Goal: Task Accomplishment & Management: Use online tool/utility

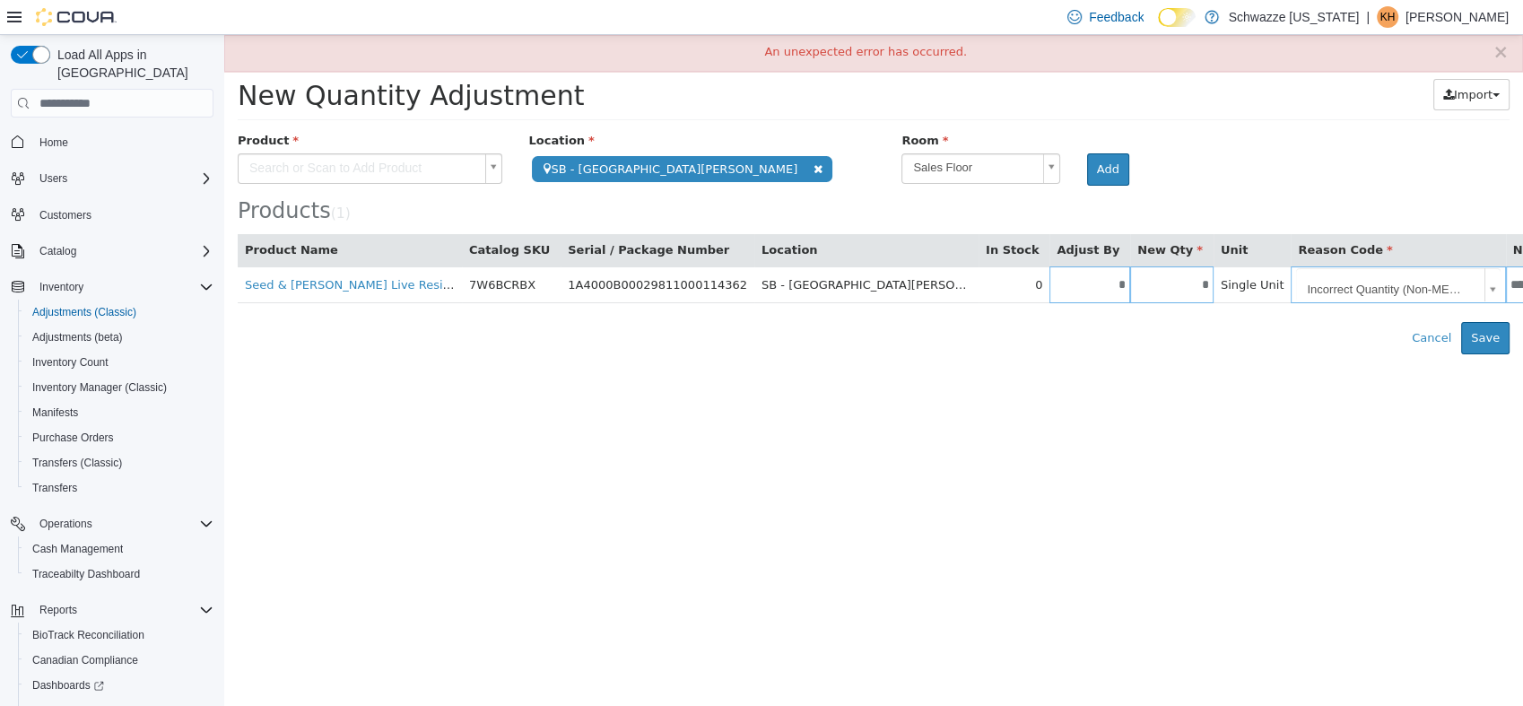
scroll to position [107, 0]
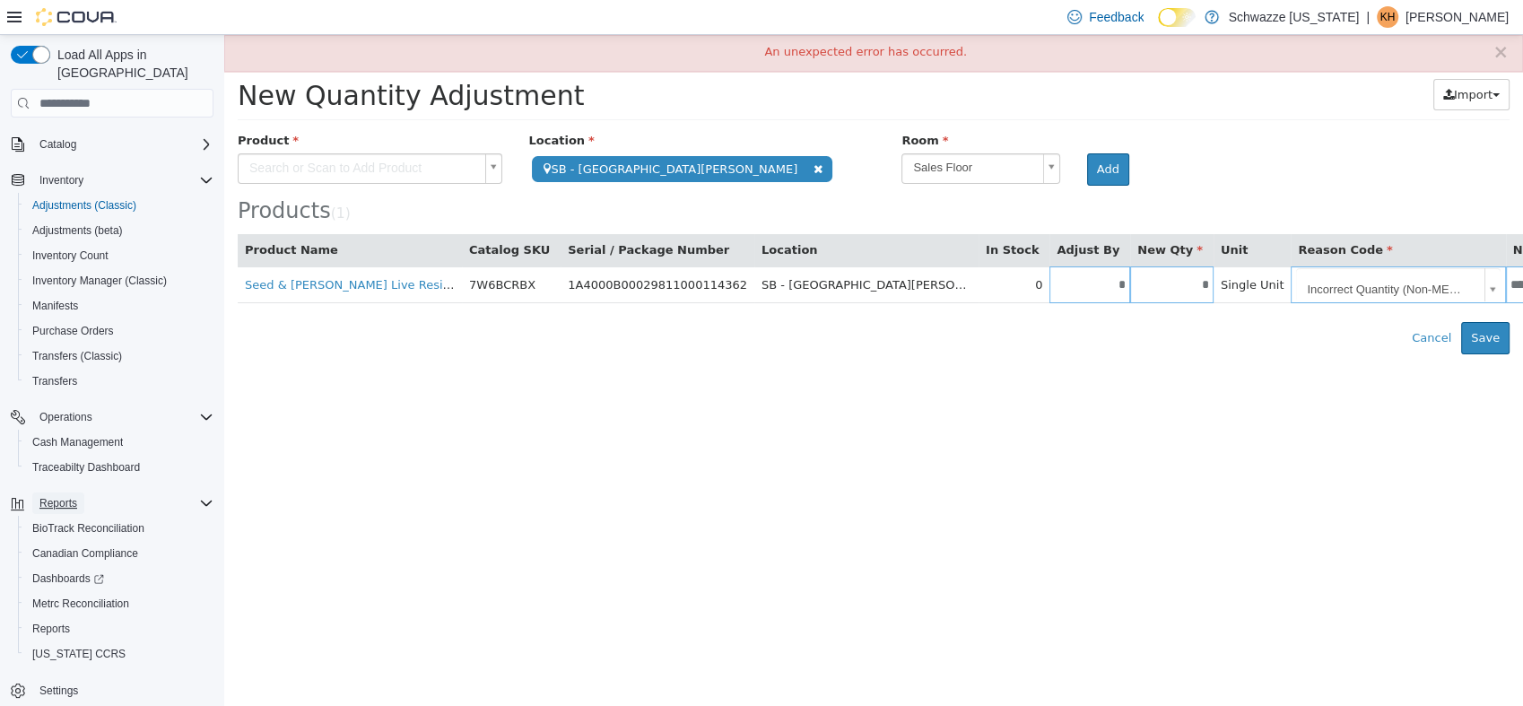
click at [82, 492] on button "Reports" at bounding box center [58, 503] width 52 height 22
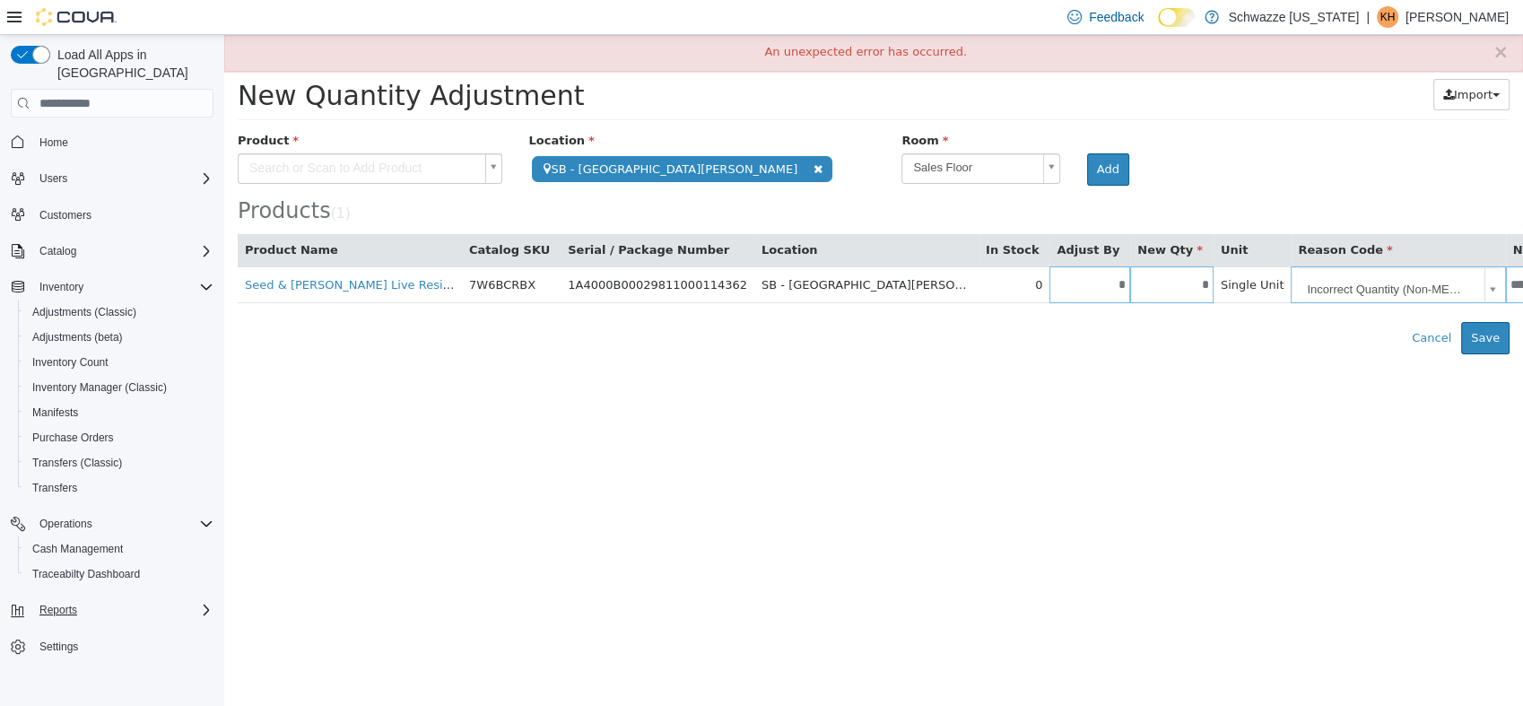
scroll to position [0, 0]
click at [67, 603] on span "Reports" at bounding box center [58, 610] width 38 height 14
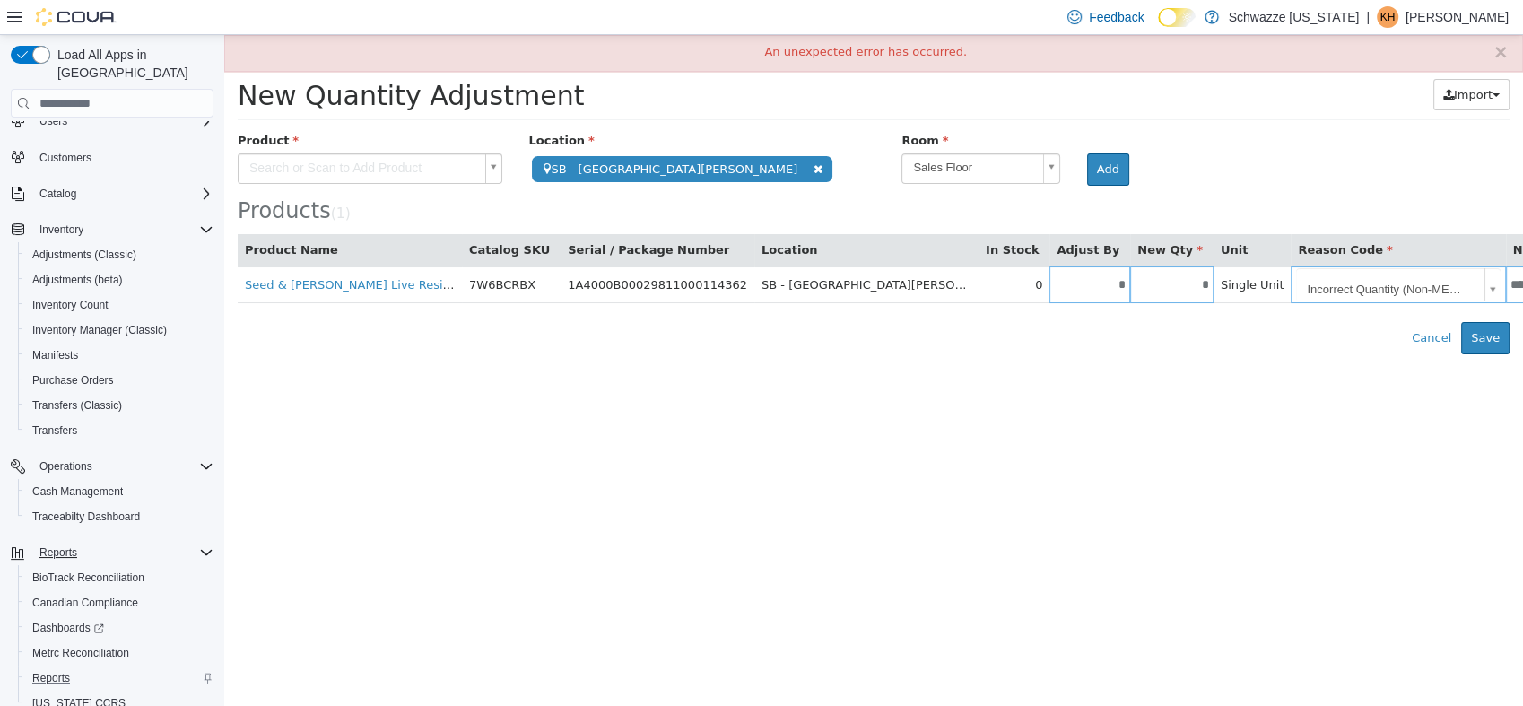
scroll to position [107, 0]
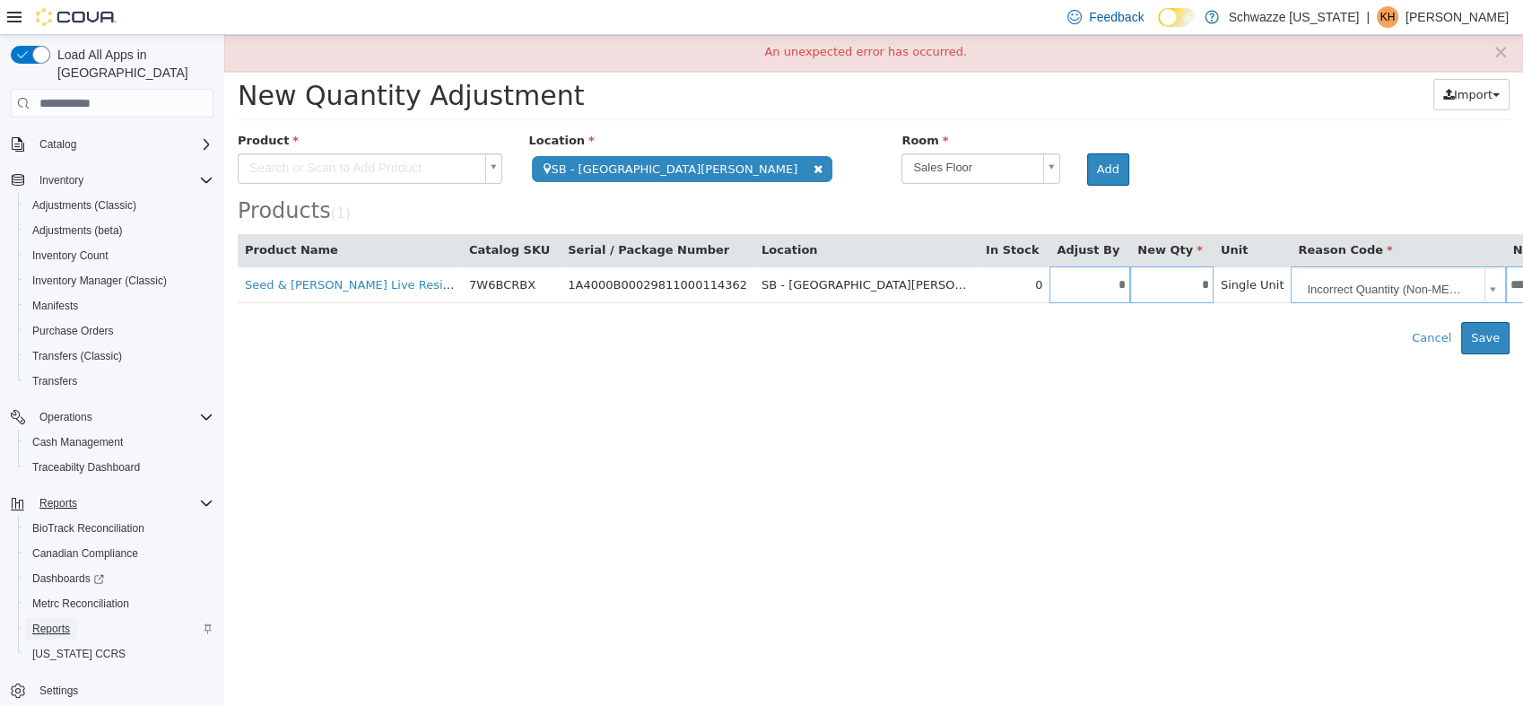
click at [72, 618] on link "Reports" at bounding box center [51, 629] width 52 height 22
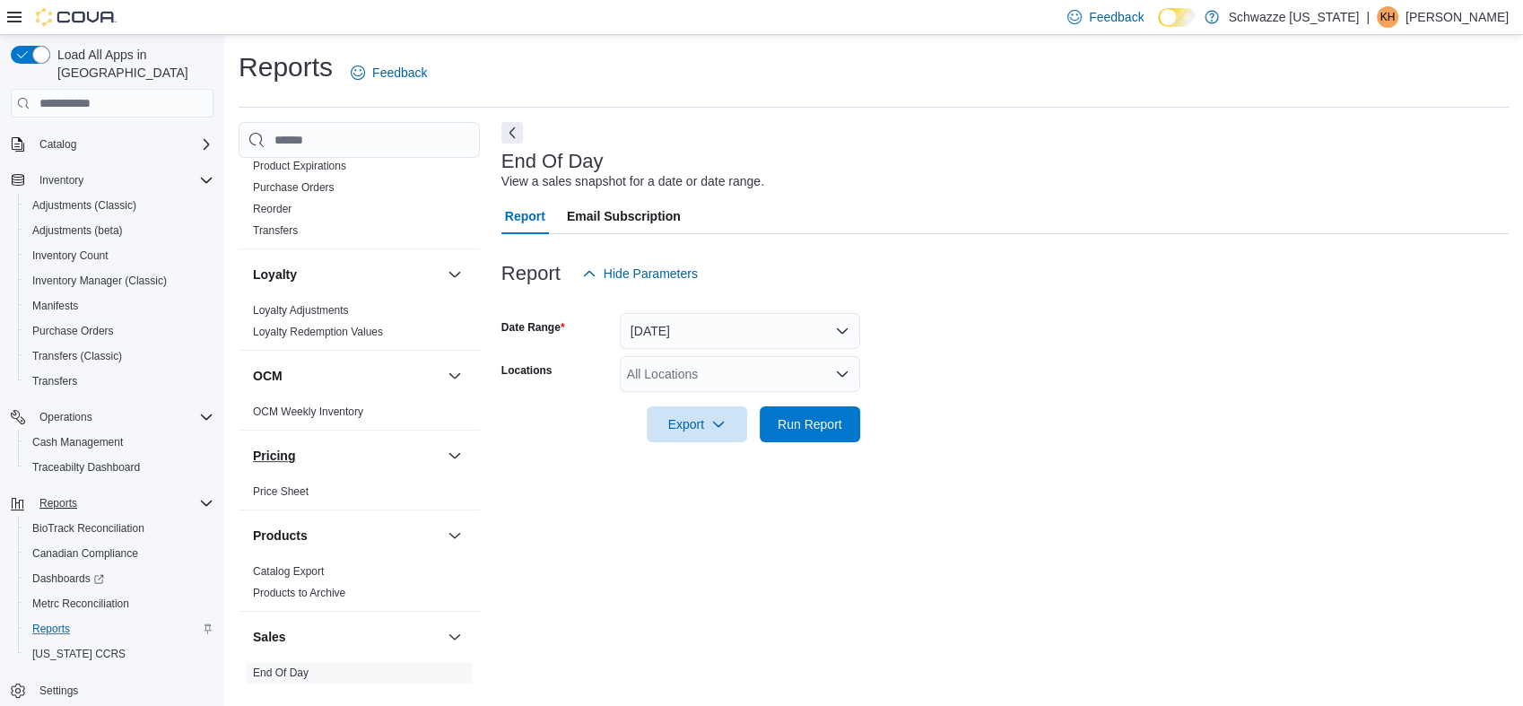
scroll to position [1096, 0]
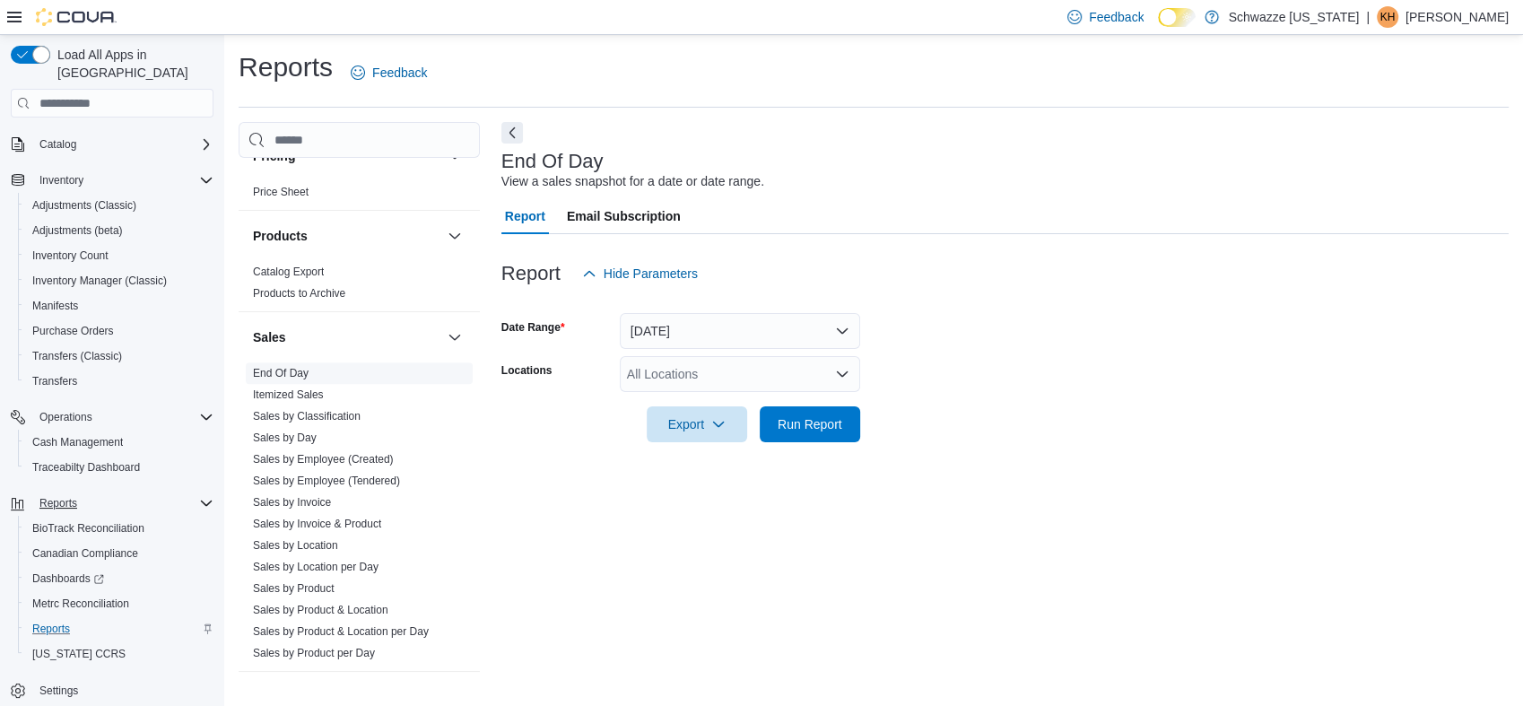
click at [291, 366] on span "End Of Day" at bounding box center [281, 373] width 56 height 14
click at [295, 367] on link "End Of Day" at bounding box center [281, 373] width 56 height 13
click at [826, 375] on div "All Locations" at bounding box center [740, 374] width 240 height 36
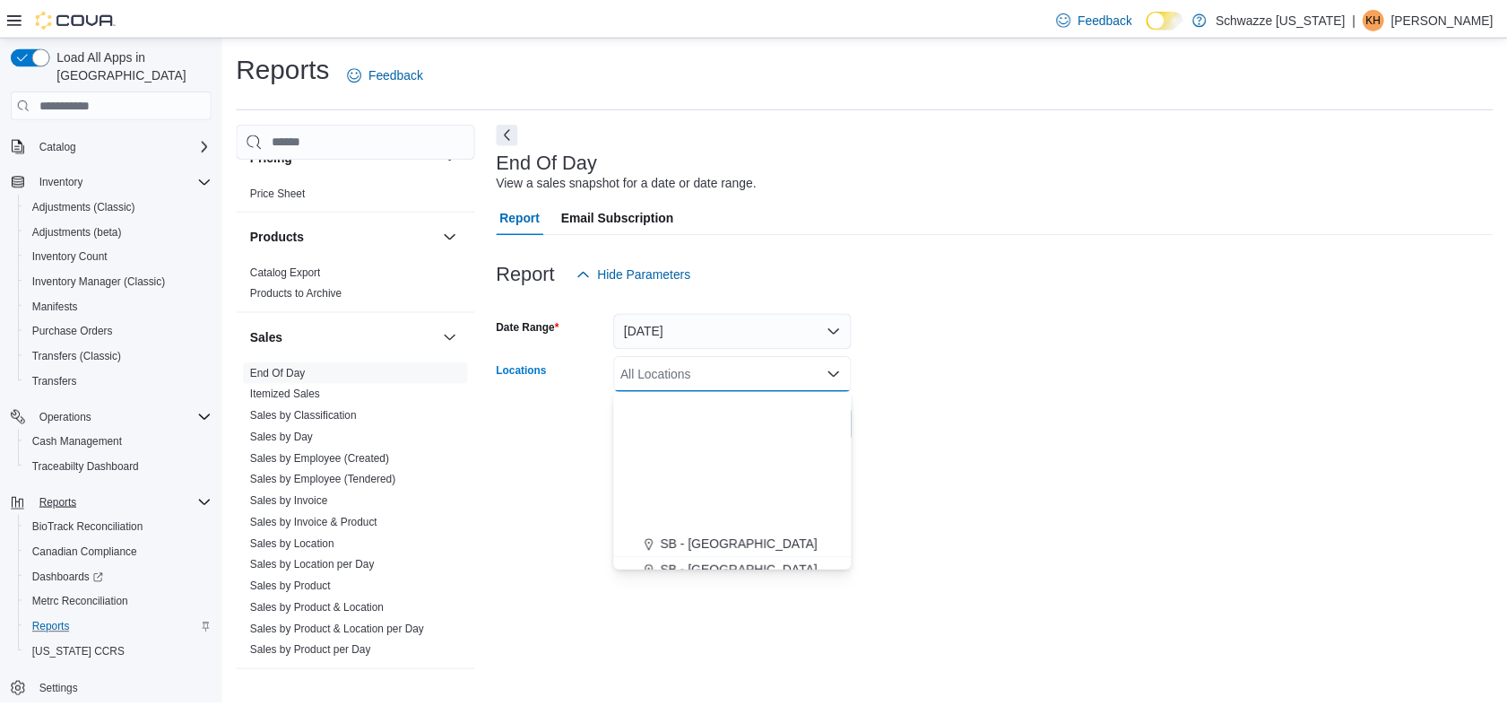
scroll to position [299, 0]
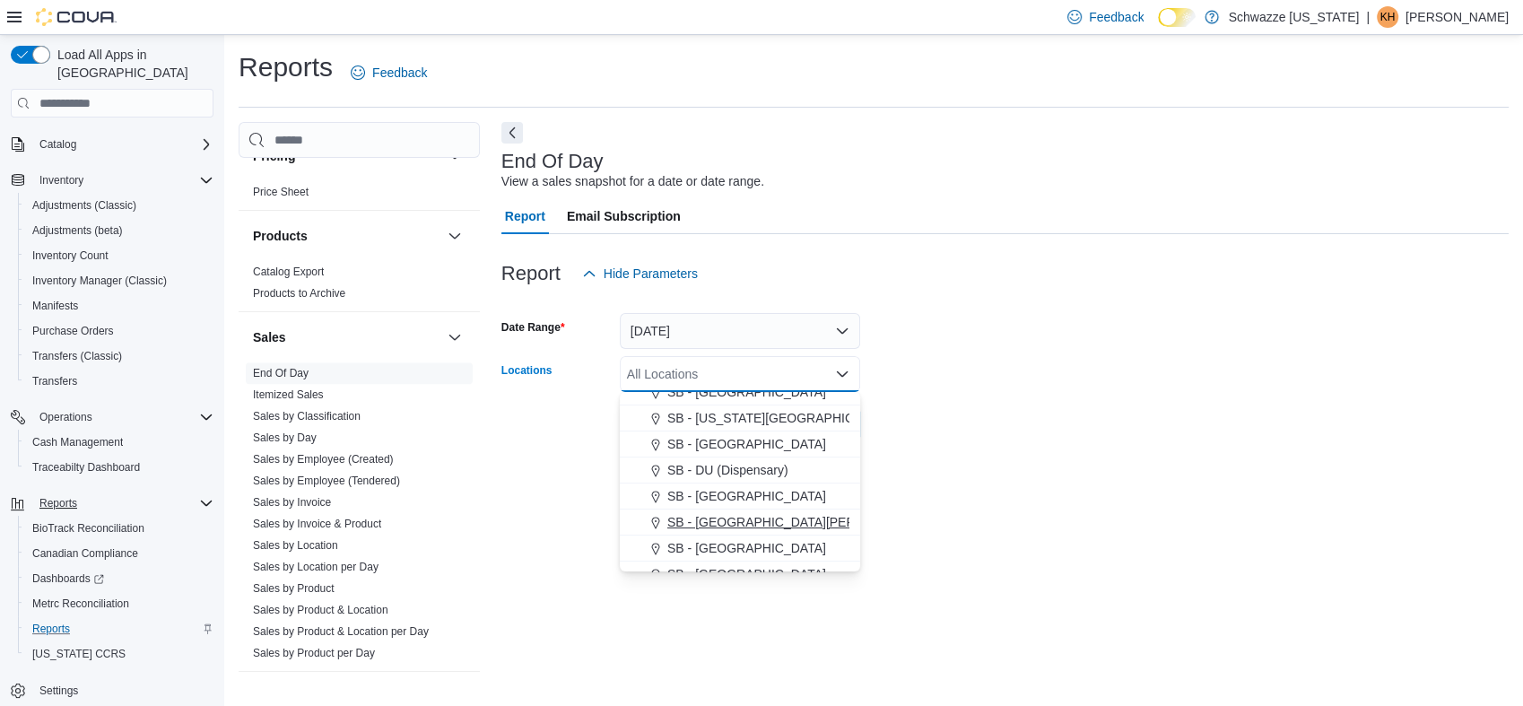
click at [754, 528] on span "SB - [GEOGRAPHIC_DATA][PERSON_NAME]" at bounding box center [798, 522] width 262 height 18
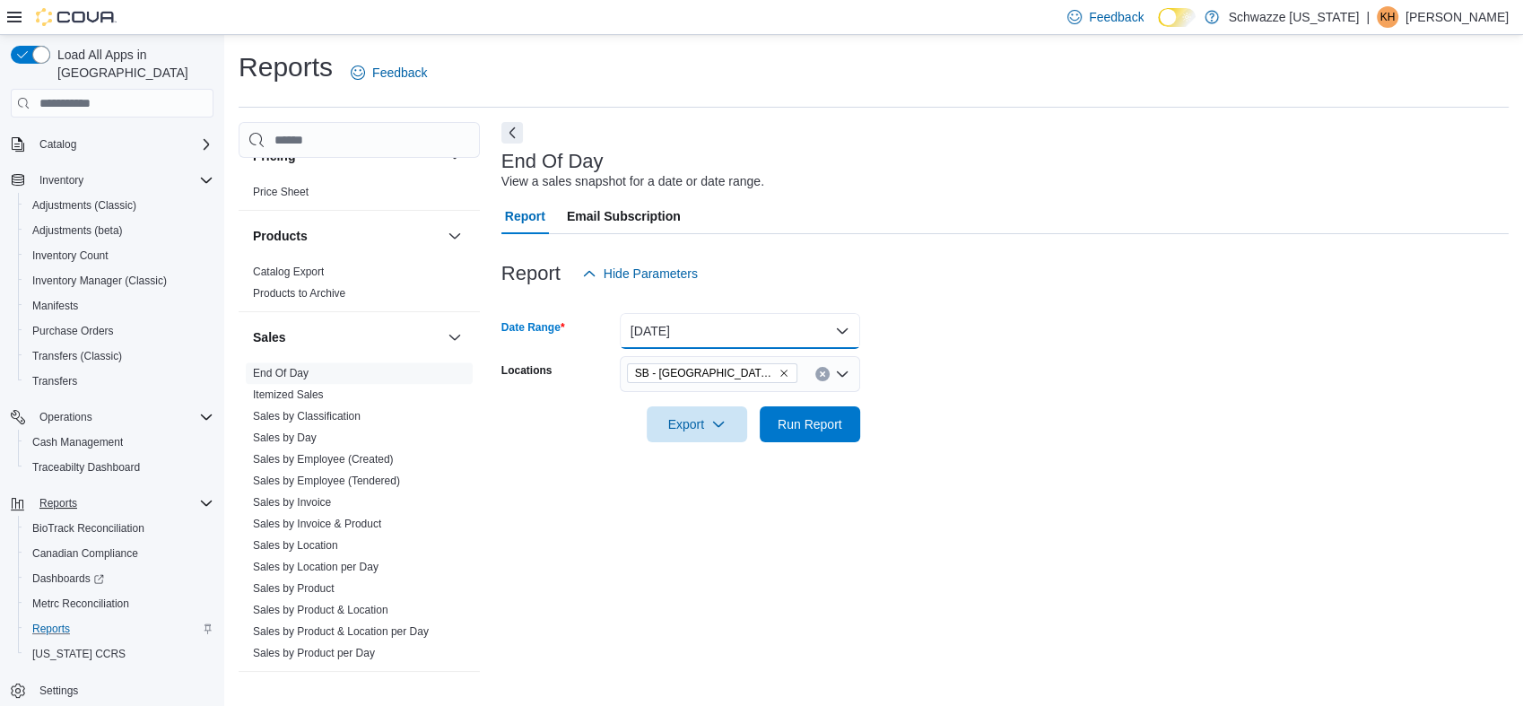
click at [823, 334] on button "[DATE]" at bounding box center [740, 331] width 240 height 36
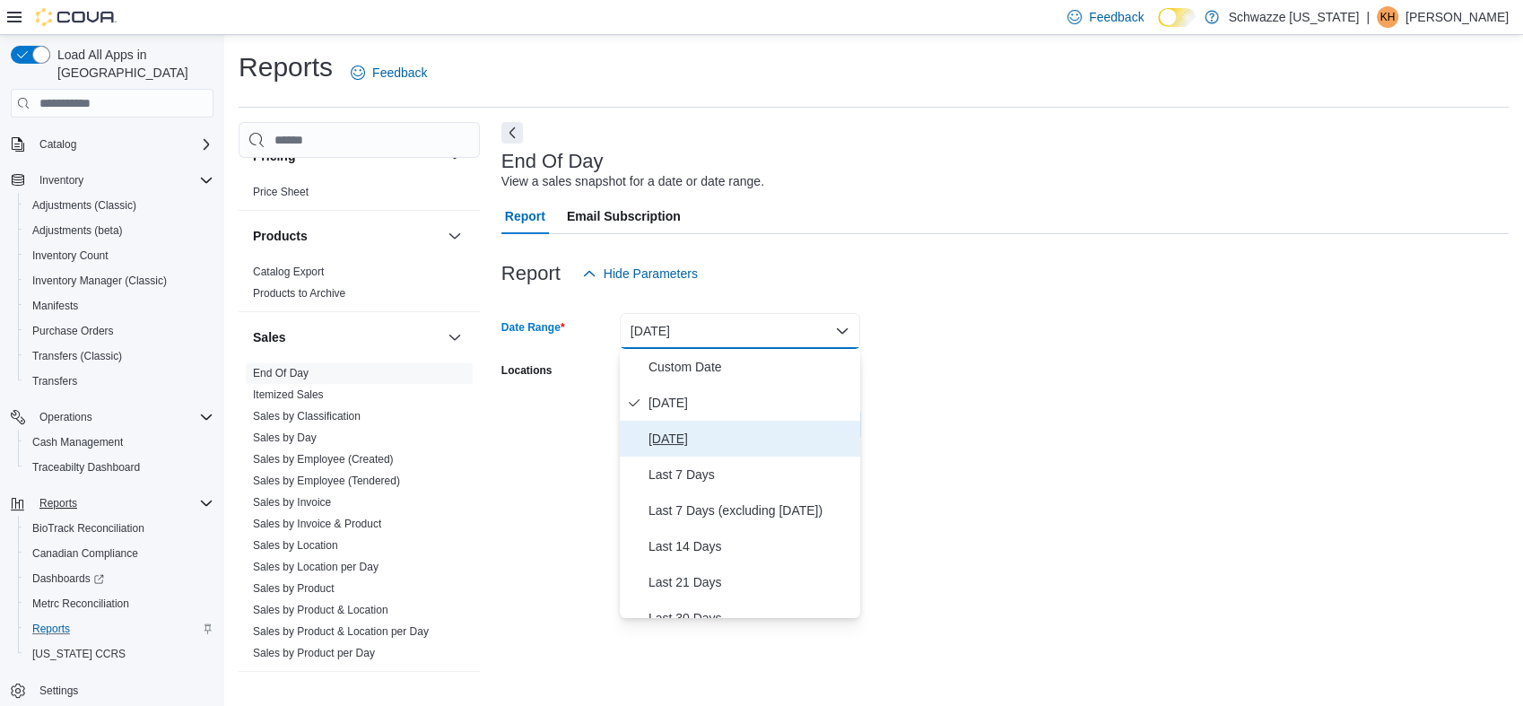
click at [777, 439] on span "[DATE]" at bounding box center [750, 439] width 204 height 22
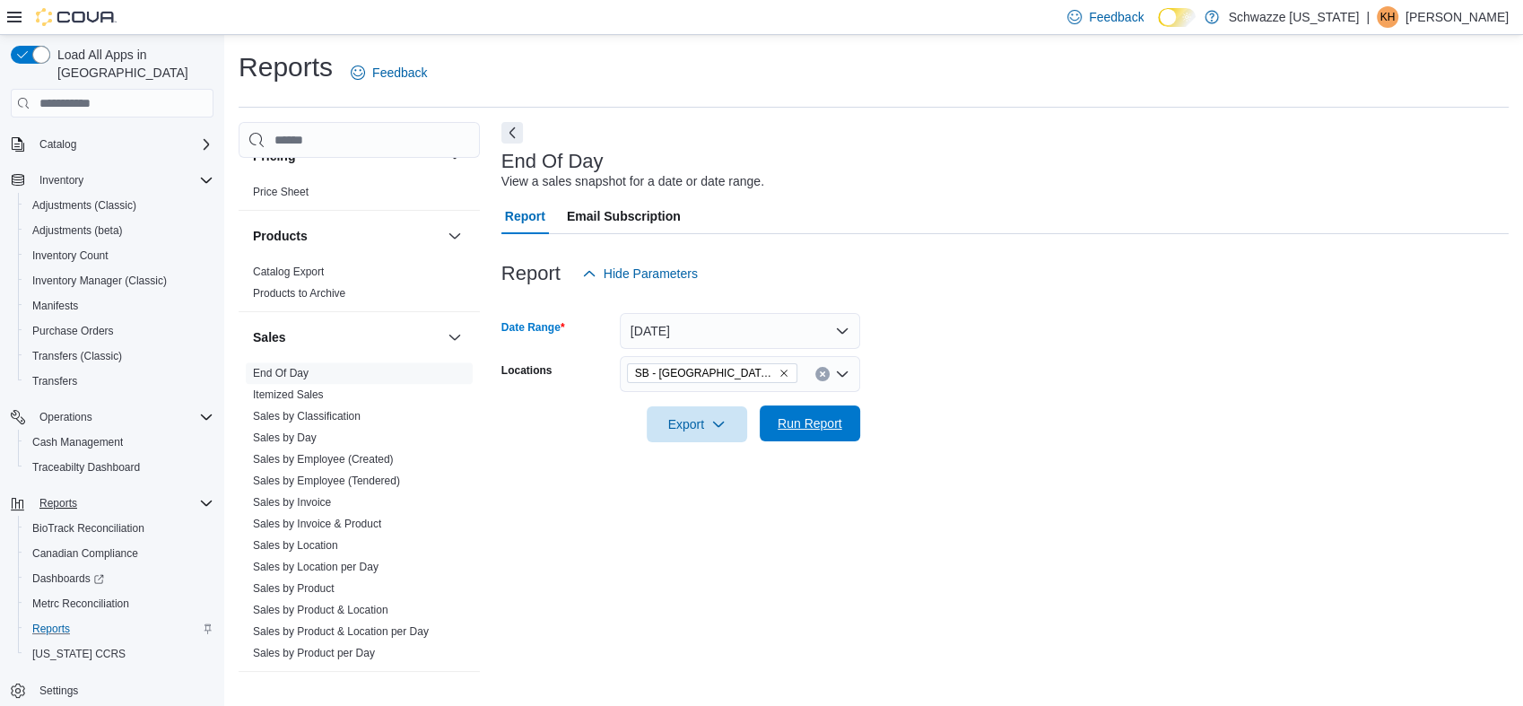
click at [803, 421] on span "Run Report" at bounding box center [809, 423] width 65 height 18
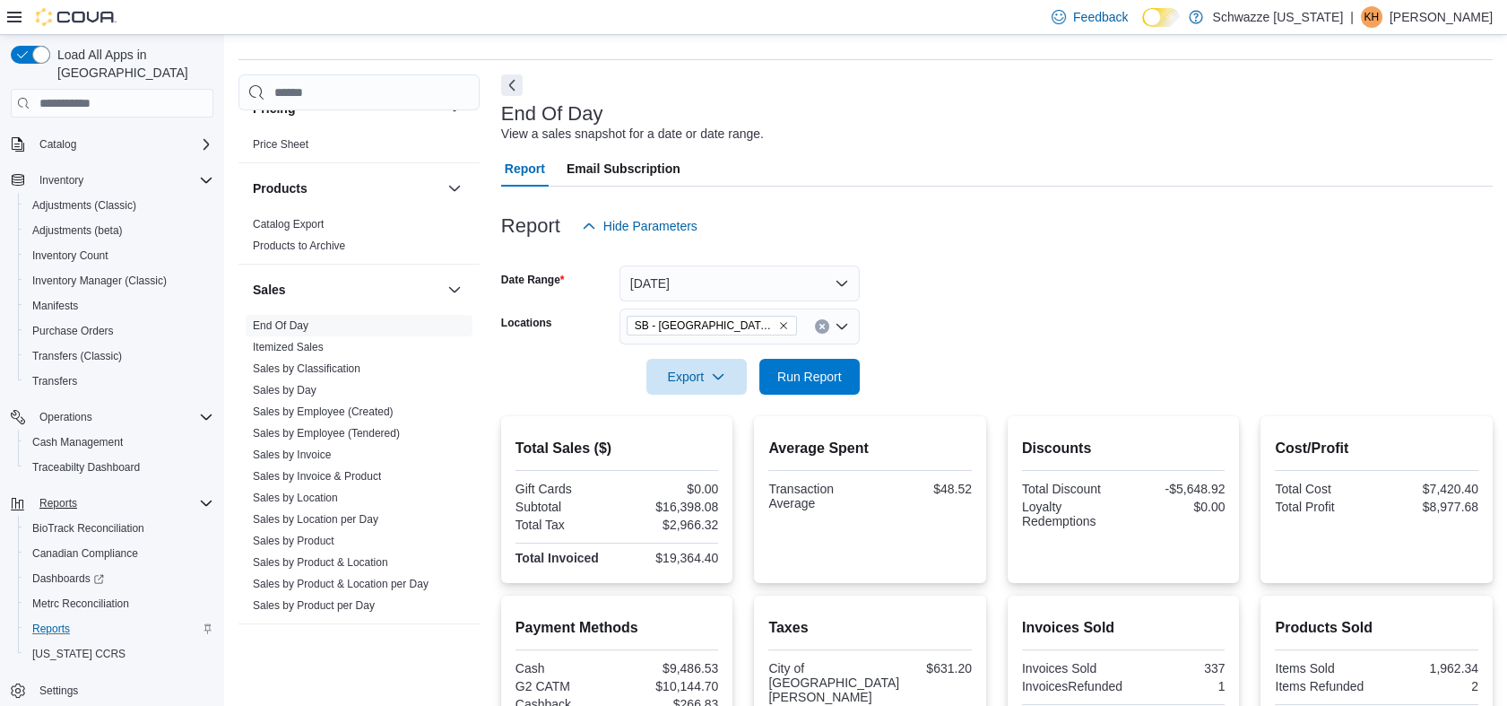
scroll to position [299, 0]
